Goal: Information Seeking & Learning: Learn about a topic

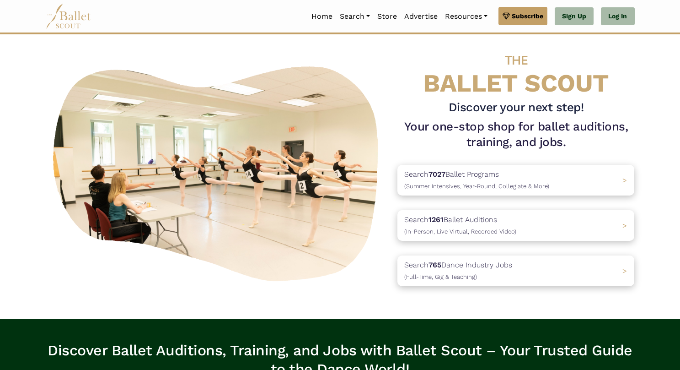
scroll to position [11, 0]
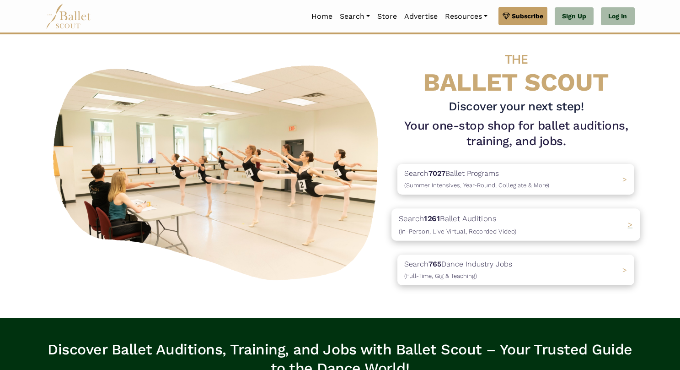
click at [426, 221] on b "1261" at bounding box center [433, 218] width 16 height 9
click at [428, 266] on b "765" at bounding box center [431, 263] width 13 height 9
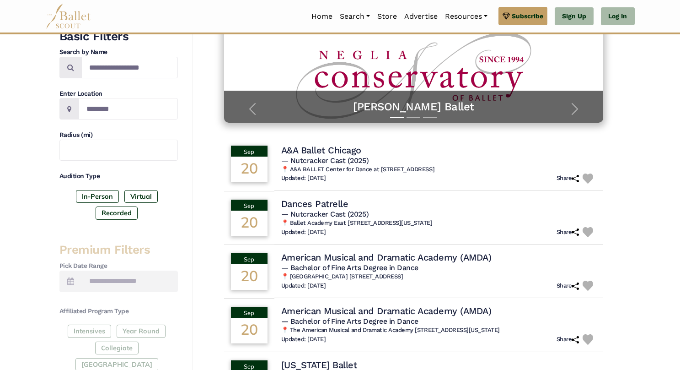
scroll to position [174, 0]
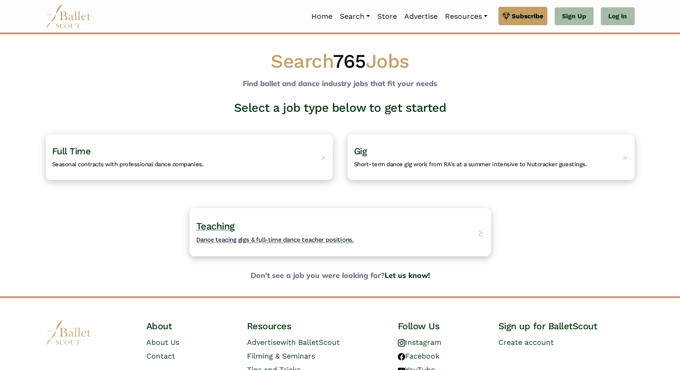
scroll to position [59, 0]
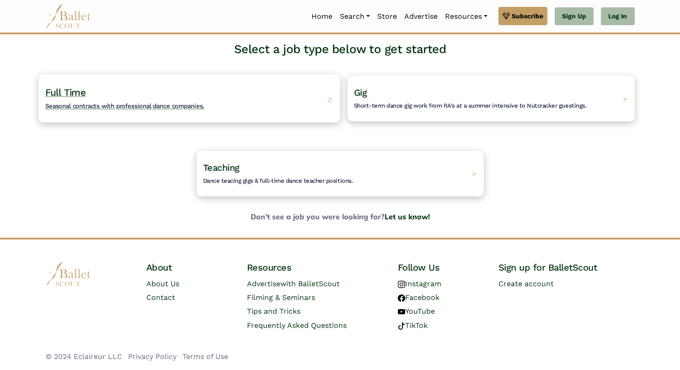
click at [74, 102] on span "Seasonal contracts with professional dance companies." at bounding box center [124, 105] width 159 height 7
